Goal: Find specific page/section: Find specific page/section

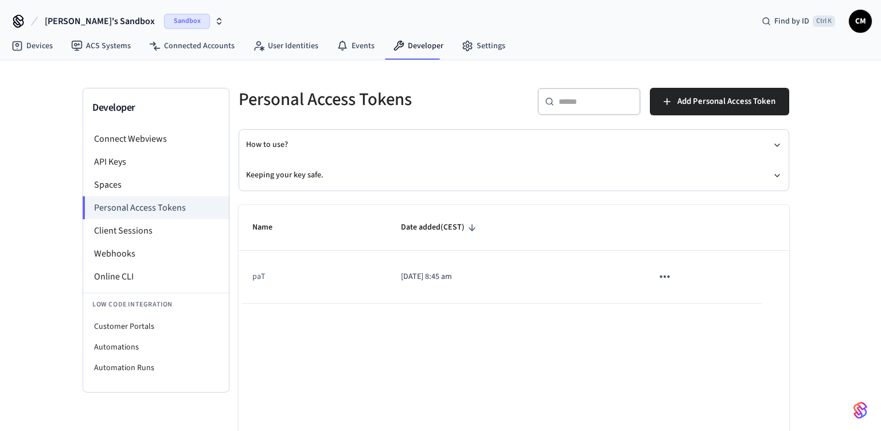
click at [405, 14] on div "[PERSON_NAME]'s Sandbox Sandbox Find by ID Ctrl K CM" at bounding box center [440, 16] width 881 height 33
click at [215, 20] on icon "button" at bounding box center [219, 21] width 9 height 9
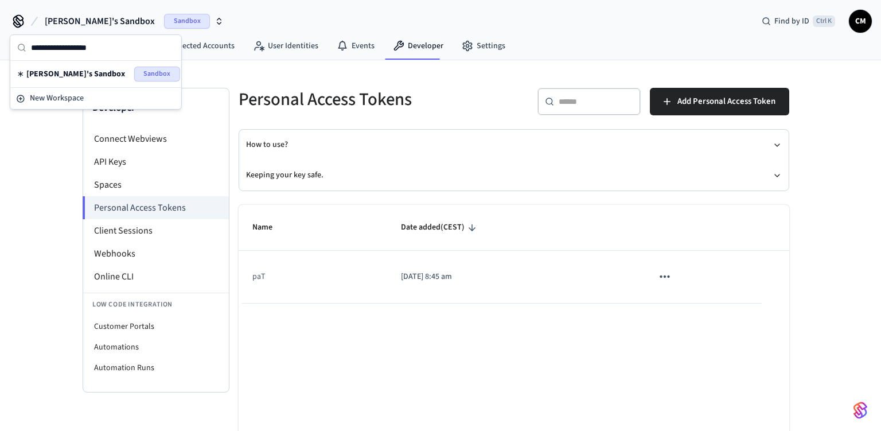
click at [193, 22] on div "[PERSON_NAME]'s Sandbox Sandbox Find by ID Ctrl K CM" at bounding box center [440, 16] width 881 height 33
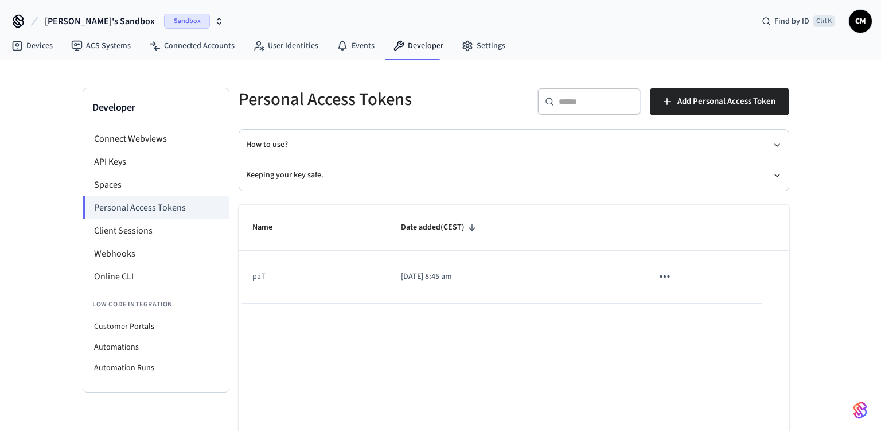
click at [215, 10] on div "[PERSON_NAME]'s Sandbox Sandbox Find by ID Ctrl K CM" at bounding box center [440, 16] width 881 height 33
click at [380, 6] on div "[PERSON_NAME]'s Sandbox Sandbox Find by ID Ctrl K CM" at bounding box center [440, 16] width 881 height 33
click at [277, 24] on div "[PERSON_NAME]'s Sandbox Sandbox Find by ID Ctrl K CM" at bounding box center [440, 16] width 881 height 33
click at [164, 132] on li "Connect Webviews" at bounding box center [156, 138] width 146 height 23
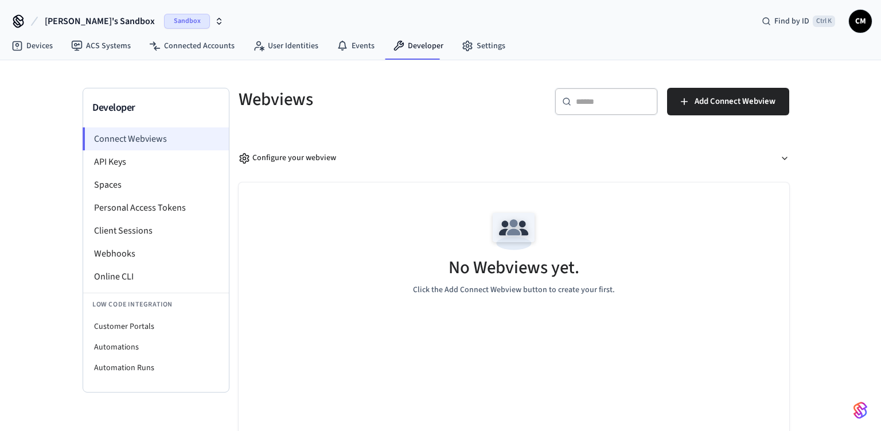
click at [167, 134] on li "Connect Webviews" at bounding box center [156, 138] width 146 height 23
